Goal: Obtain resource: Download file/media

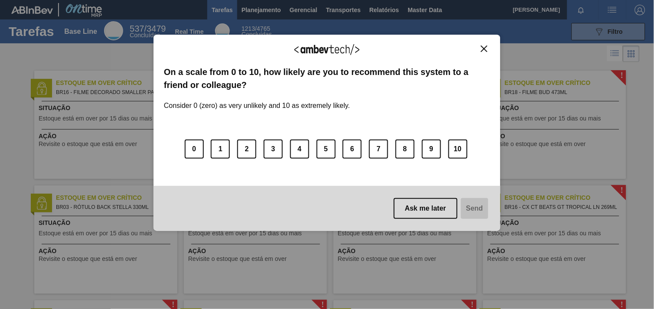
click at [488, 48] on img "Close" at bounding box center [484, 49] width 7 height 7
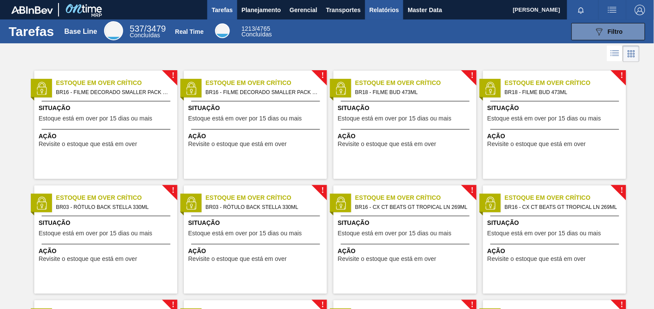
click at [375, 11] on span "Relatórios" at bounding box center [385, 10] width 30 height 10
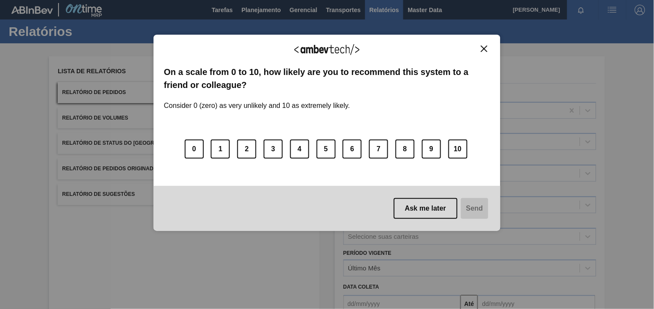
click at [482, 46] on img "Close" at bounding box center [484, 49] width 7 height 7
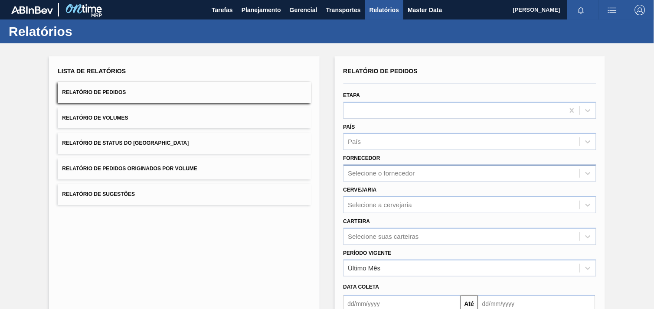
click at [393, 176] on div "Selecione o fornecedor" at bounding box center [470, 173] width 253 height 17
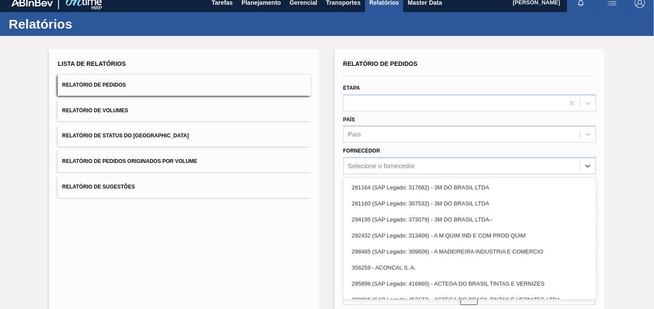
paste input "327858"
type input "327858"
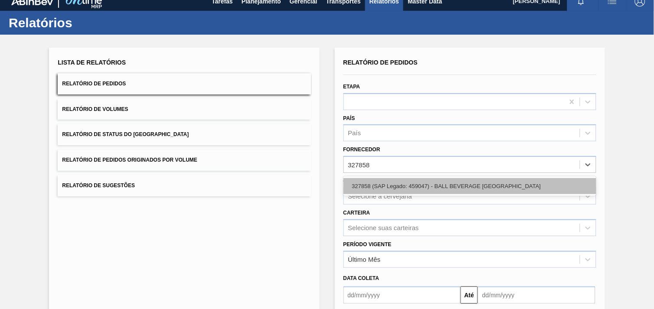
click at [401, 184] on div "327858 (SAP Legado: 459047) - BALL BEVERAGE [GEOGRAPHIC_DATA]" at bounding box center [470, 186] width 253 height 16
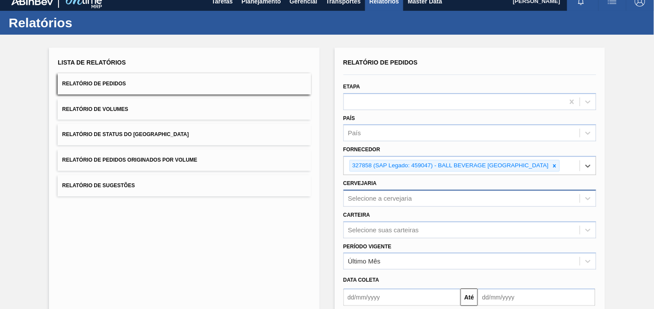
click at [394, 200] on div "Selecione a cervejaria" at bounding box center [470, 198] width 253 height 17
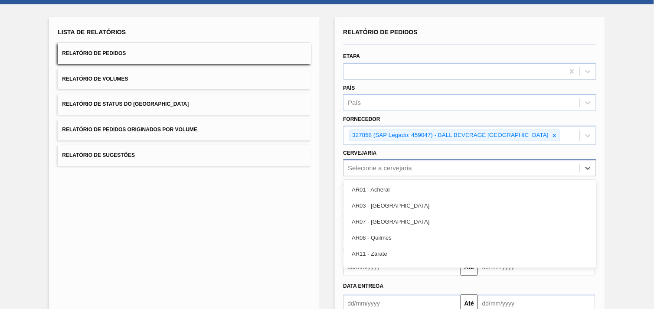
scroll to position [42, 0]
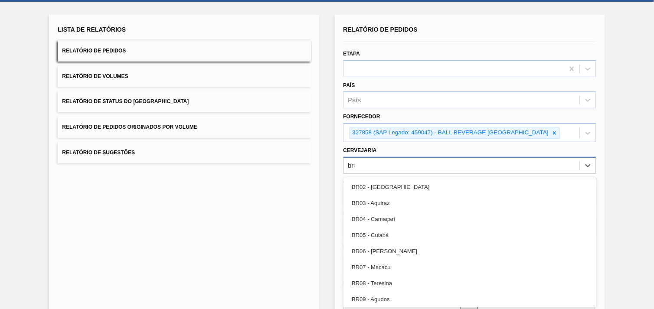
type input "br02"
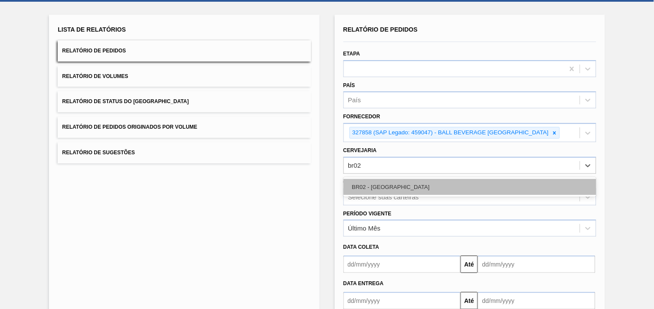
click at [413, 186] on div "BR02 - [GEOGRAPHIC_DATA]" at bounding box center [470, 187] width 253 height 16
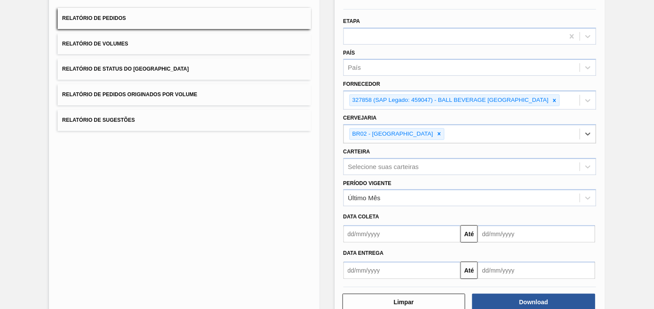
scroll to position [94, 0]
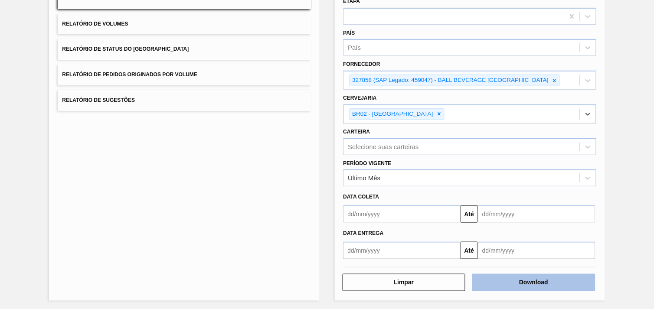
click at [561, 276] on button "Download" at bounding box center [533, 282] width 123 height 17
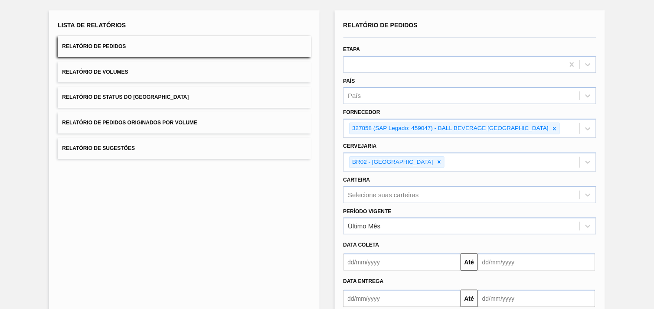
scroll to position [0, 0]
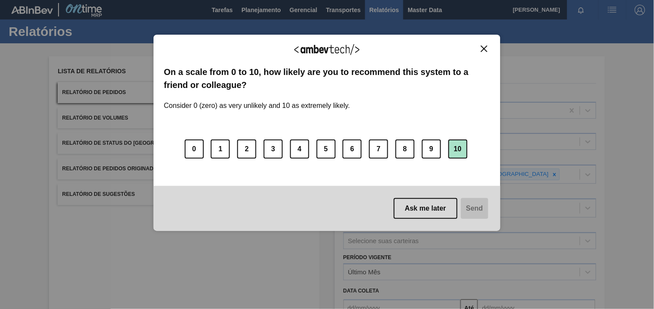
click at [461, 149] on button "10" at bounding box center [458, 149] width 19 height 19
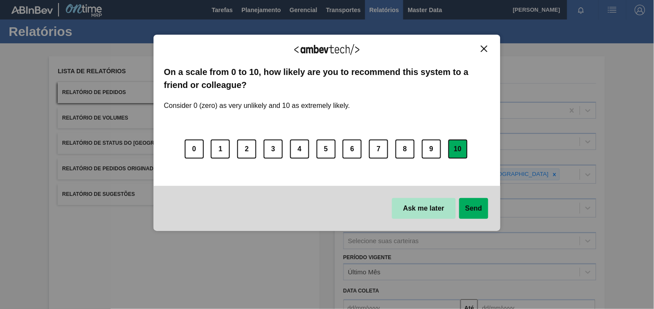
click at [453, 209] on button "Ask me later" at bounding box center [424, 208] width 64 height 21
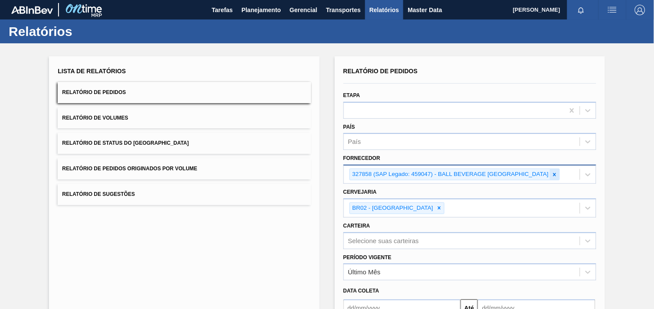
click at [554, 174] on icon at bounding box center [555, 175] width 6 height 6
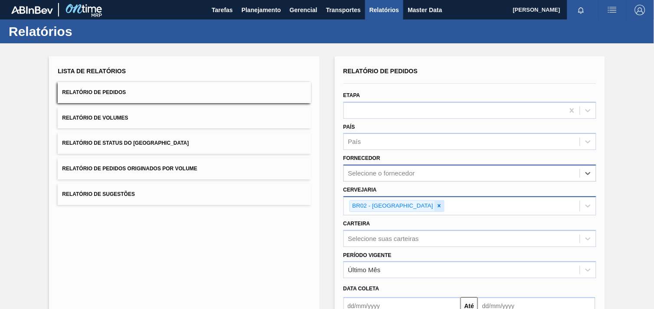
click at [436, 206] on icon at bounding box center [439, 206] width 6 height 6
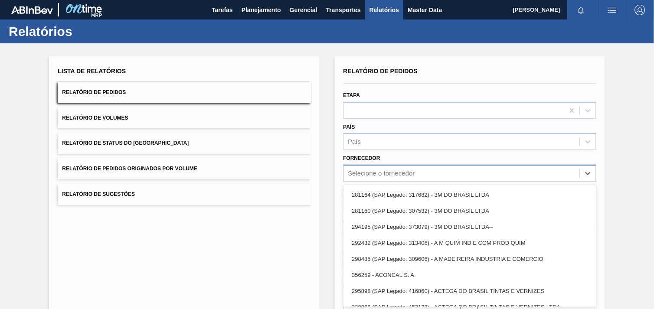
click at [385, 175] on div "Relatório de Pedidos Etapa País País Fornecedor option 327858 (SAP Legado: 4590…" at bounding box center [470, 207] width 253 height 284
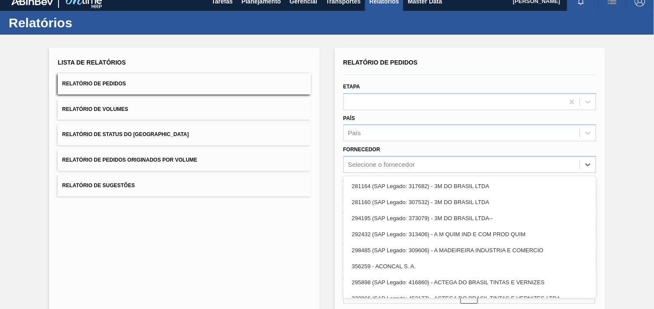
paste input "307331"
type input "307331"
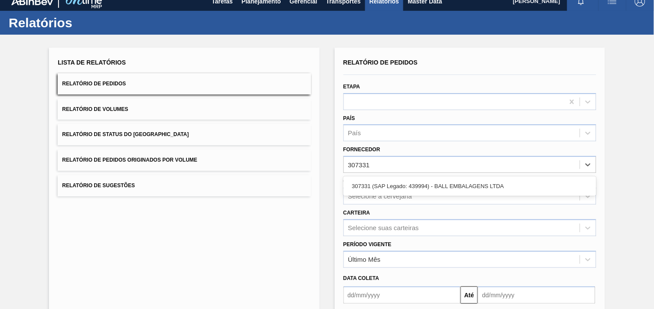
click at [389, 184] on div "307331 (SAP Legado: 439994) - BALL EMBALAGENS LTDA" at bounding box center [470, 186] width 253 height 16
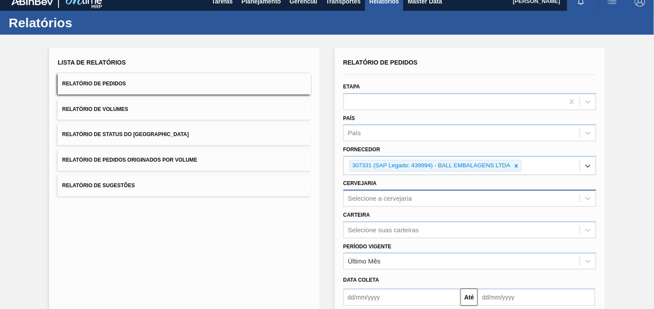
click at [391, 194] on div "Selecione a cervejaria" at bounding box center [470, 198] width 253 height 17
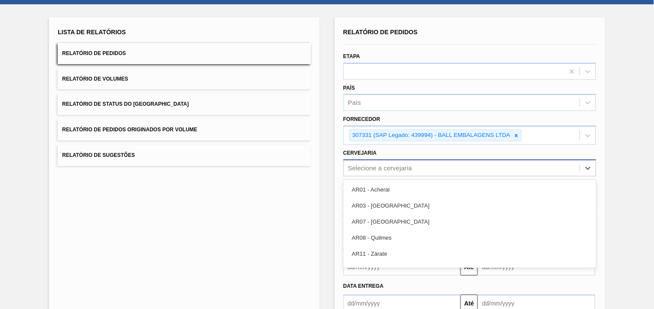
paste input "BR18"
type input "BR18"
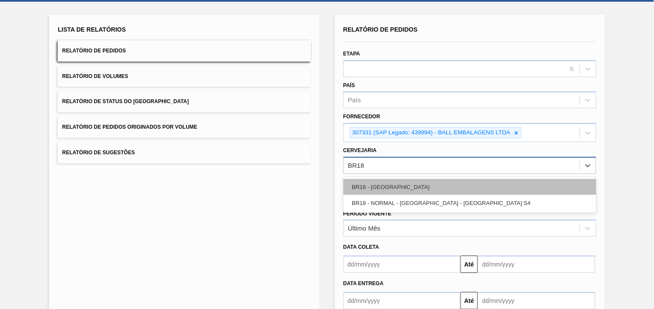
click at [396, 187] on div "BR18 - [GEOGRAPHIC_DATA]" at bounding box center [470, 187] width 253 height 16
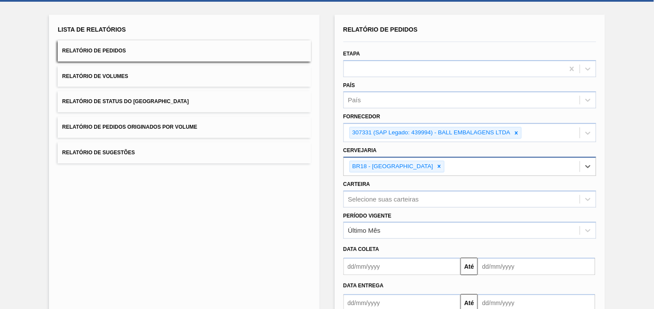
scroll to position [94, 0]
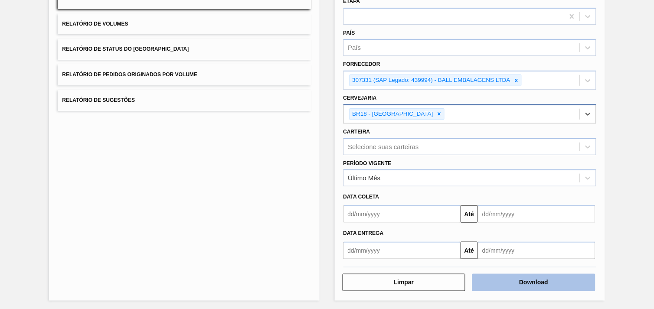
click at [567, 289] on button "Download" at bounding box center [533, 282] width 123 height 17
